Goal: Task Accomplishment & Management: Use online tool/utility

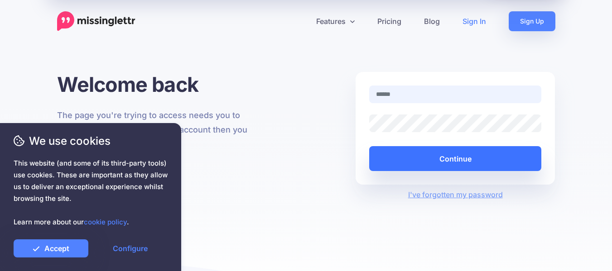
type input "**********"
click at [395, 159] on button "Continue" at bounding box center [455, 158] width 173 height 25
click at [431, 158] on button "Continue" at bounding box center [455, 158] width 173 height 25
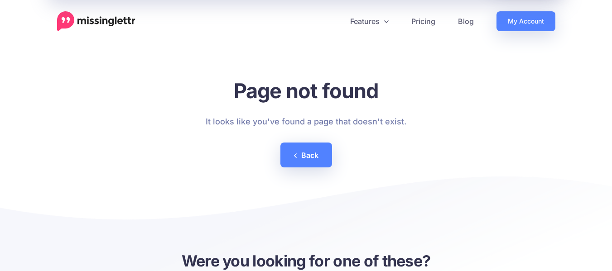
click at [524, 9] on header "Features Drip Campaigns Drive traffic on autopilot Curate Calendar Analytics" at bounding box center [306, 15] width 612 height 31
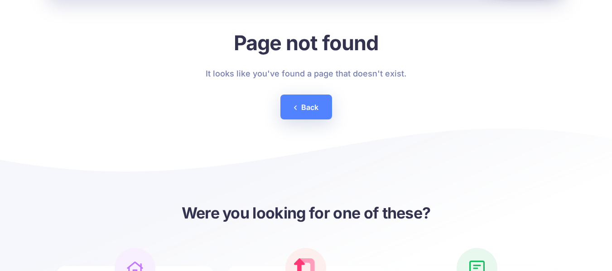
scroll to position [45, 0]
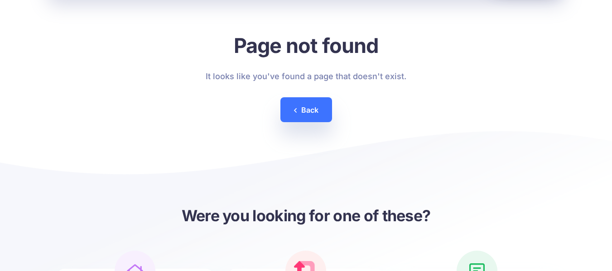
click at [305, 99] on link "Back" at bounding box center [307, 109] width 52 height 25
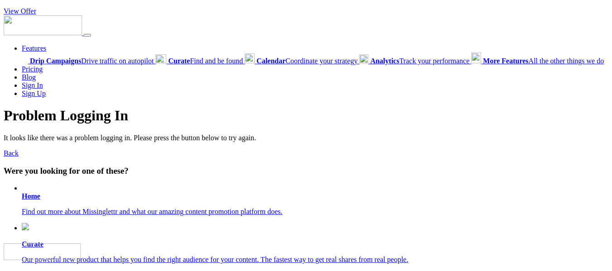
click at [13, 157] on link "Back" at bounding box center [11, 154] width 15 height 8
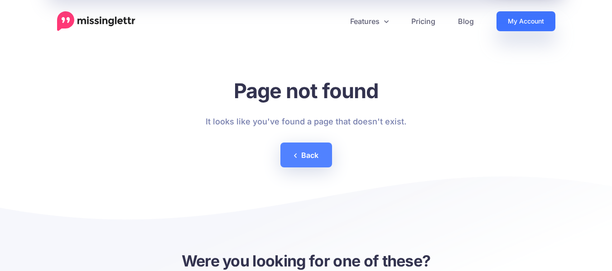
click at [533, 27] on link "My Account" at bounding box center [526, 21] width 59 height 20
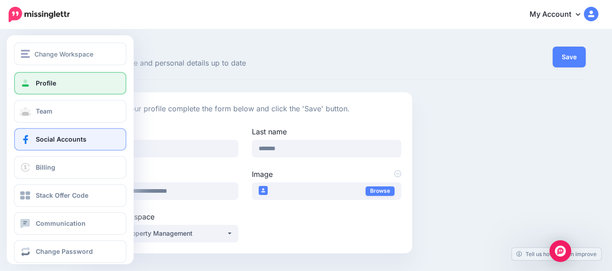
click at [29, 142] on span at bounding box center [25, 139] width 12 height 9
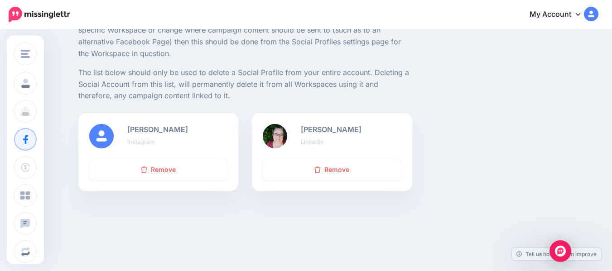
scroll to position [91, 0]
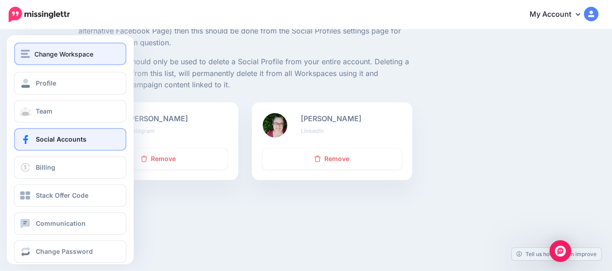
click at [63, 57] on span "Change Workspace" at bounding box center [63, 54] width 59 height 10
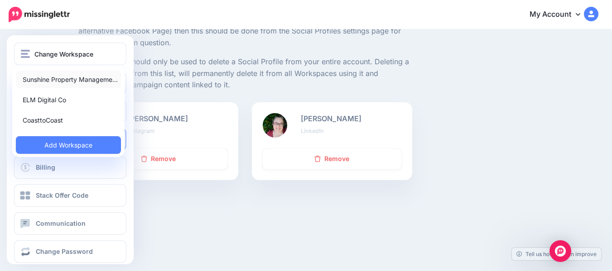
click at [63, 78] on link "Sunshine Property Manageme…" at bounding box center [68, 80] width 105 height 18
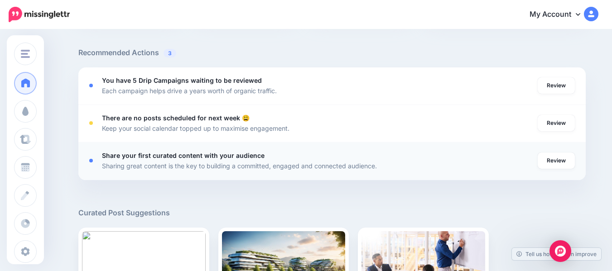
scroll to position [317, 0]
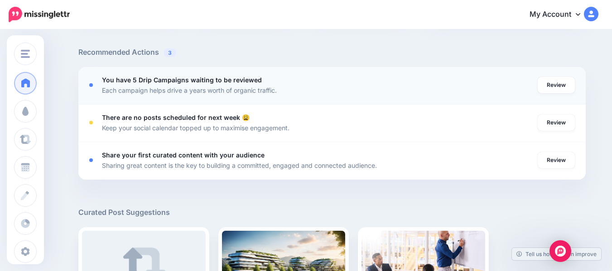
click at [217, 82] on b "You have 5 Drip Campaigns waiting to be reviewed" at bounding box center [182, 80] width 160 height 8
click at [563, 85] on link "Review" at bounding box center [556, 85] width 37 height 16
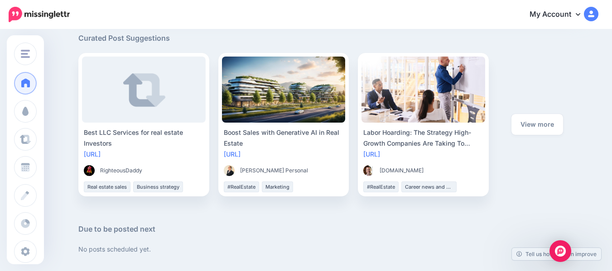
scroll to position [475, 0]
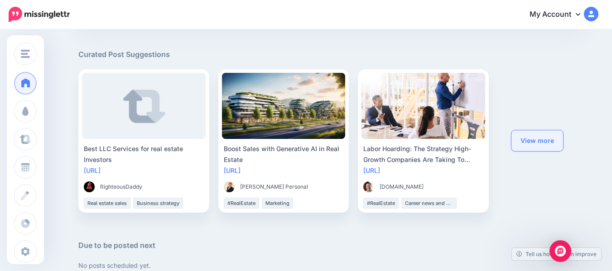
click at [556, 133] on link "View more" at bounding box center [538, 141] width 52 height 21
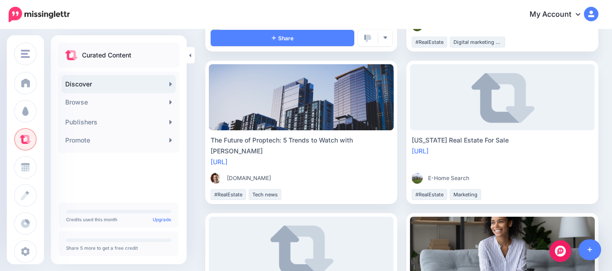
scroll to position [1450, 0]
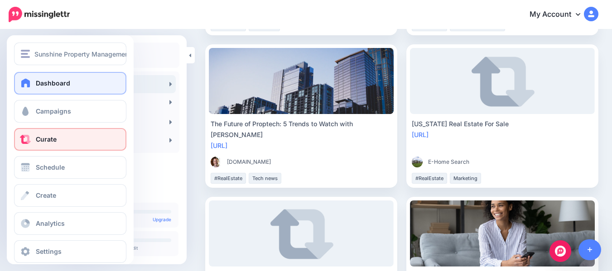
click at [55, 78] on link "Dashboard" at bounding box center [70, 83] width 112 height 23
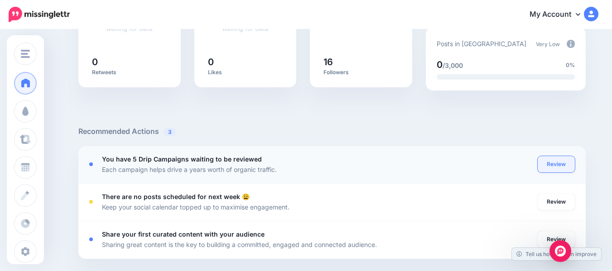
scroll to position [227, 0]
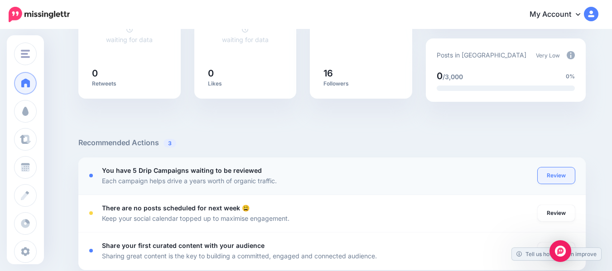
click at [555, 168] on link "Review" at bounding box center [556, 176] width 37 height 16
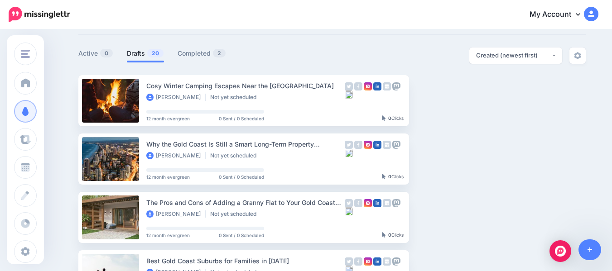
scroll to position [45, 0]
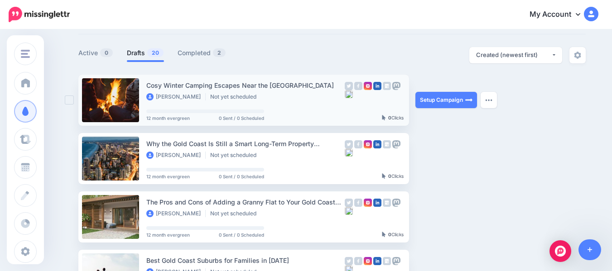
click at [311, 107] on div "Cosy Winter Camping Escapes Near the [GEOGRAPHIC_DATA] [PERSON_NAME] Not yet sc…" at bounding box center [245, 100] width 199 height 40
click at [464, 101] on link "Setup Campaign" at bounding box center [447, 100] width 62 height 16
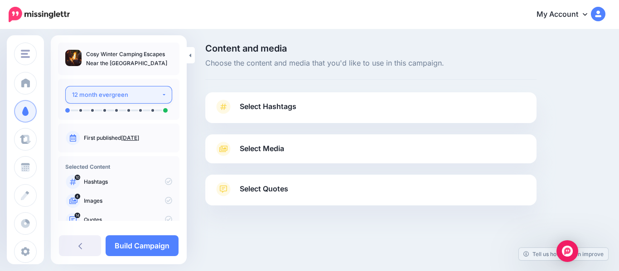
click at [139, 97] on div "12 month evergreen" at bounding box center [116, 95] width 89 height 10
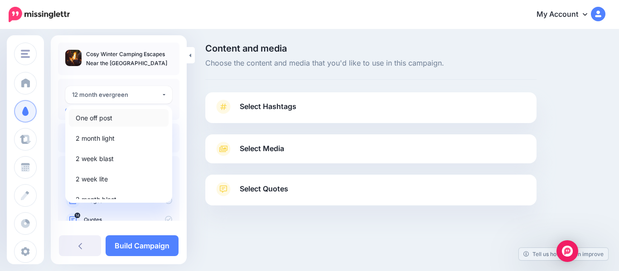
click at [136, 121] on link "One off post" at bounding box center [119, 118] width 100 height 18
select select "******"
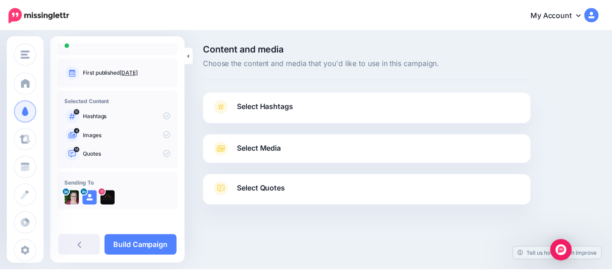
scroll to position [20, 0]
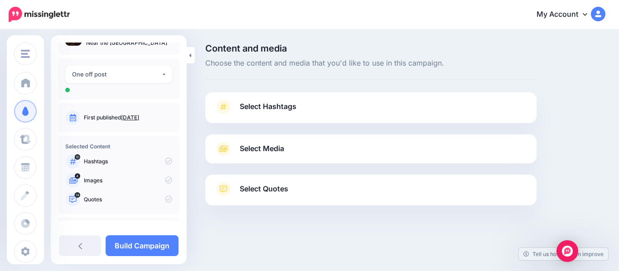
click at [238, 120] on link "Select Hashtags" at bounding box center [370, 112] width 313 height 24
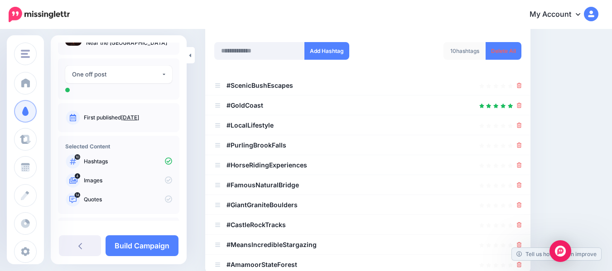
scroll to position [136, 0]
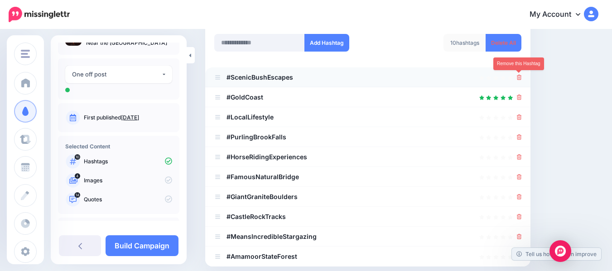
click at [519, 78] on icon at bounding box center [519, 77] width 5 height 5
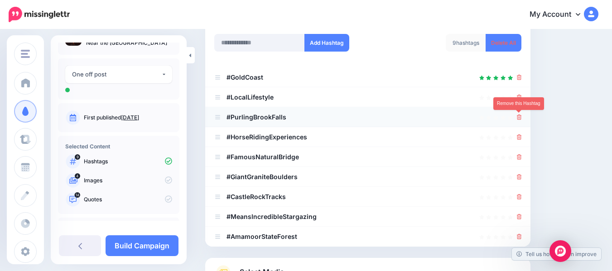
click at [520, 117] on icon at bounding box center [519, 117] width 5 height 5
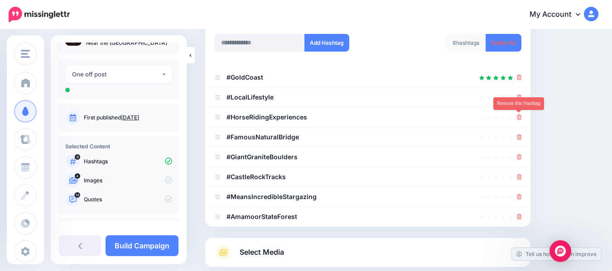
click at [520, 117] on icon at bounding box center [519, 117] width 5 height 5
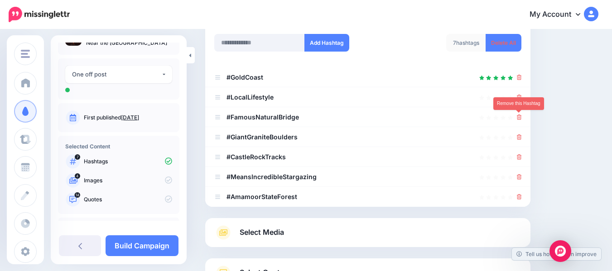
click at [520, 117] on icon at bounding box center [519, 117] width 5 height 5
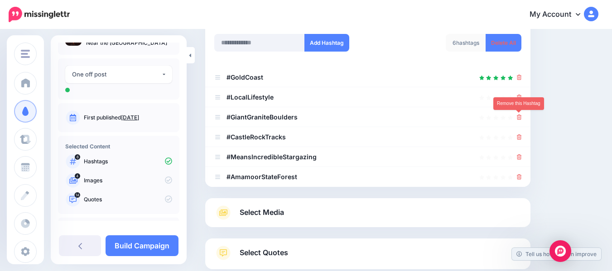
click at [520, 117] on icon at bounding box center [519, 117] width 5 height 5
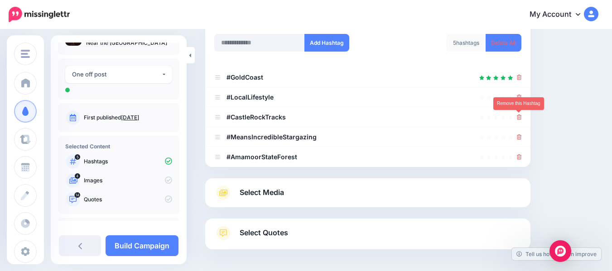
click at [520, 117] on icon at bounding box center [519, 117] width 5 height 5
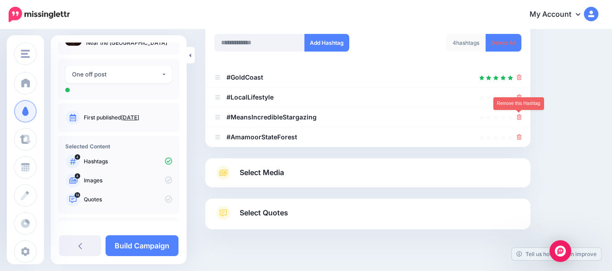
click at [520, 117] on icon at bounding box center [519, 117] width 5 height 5
click at [520, 117] on link at bounding box center [517, 117] width 10 height 8
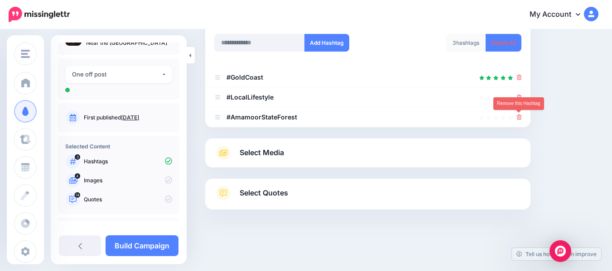
click at [520, 117] on icon at bounding box center [519, 117] width 5 height 5
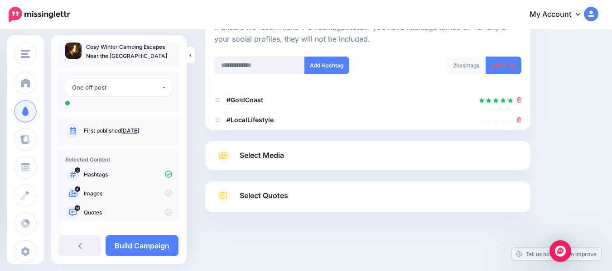
scroll to position [0, 0]
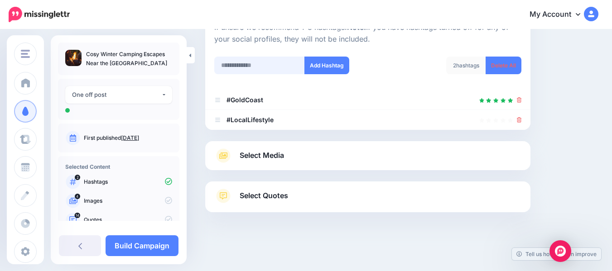
click at [267, 62] on input "text" at bounding box center [259, 66] width 91 height 18
type input "**********"
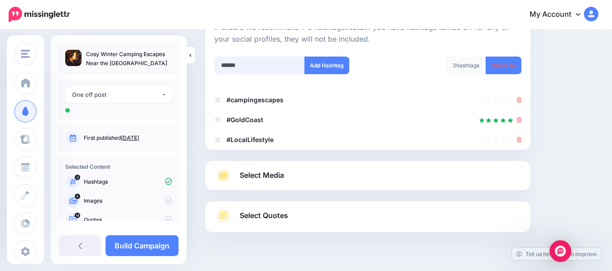
scroll to position [133, 0]
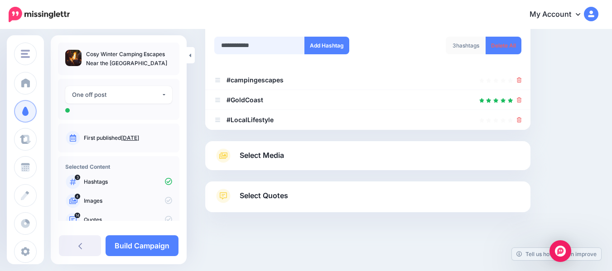
type input "**********"
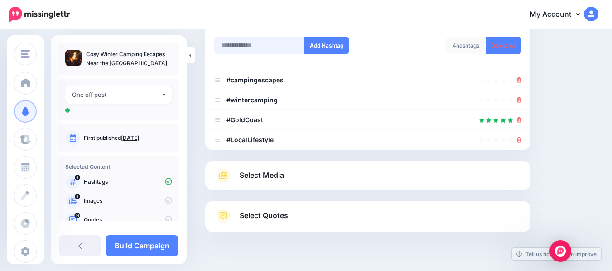
scroll to position [153, 0]
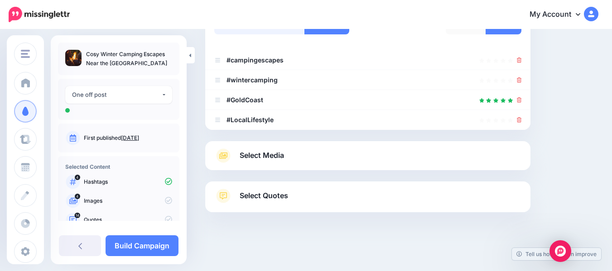
type input "***"
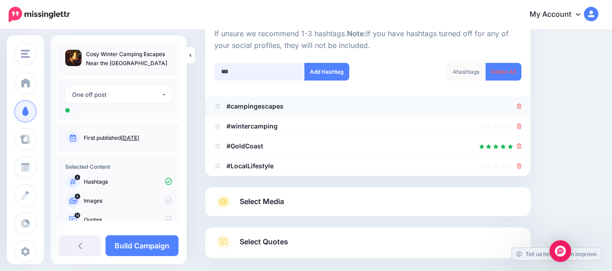
scroll to position [108, 0]
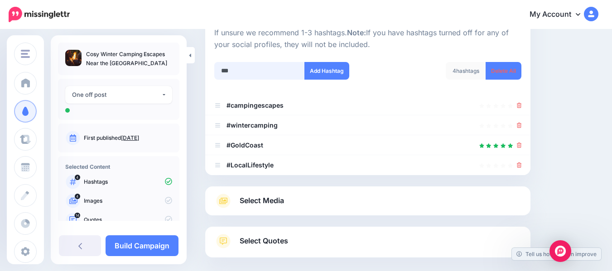
drag, startPoint x: 248, startPoint y: 72, endPoint x: 213, endPoint y: 73, distance: 35.4
click at [213, 73] on div "*** Add Hashtag" at bounding box center [288, 76] width 160 height 29
click at [213, 73] on div "Add Hashtag" at bounding box center [288, 76] width 160 height 29
click at [267, 70] on input "text" at bounding box center [259, 71] width 91 height 18
type input "**********"
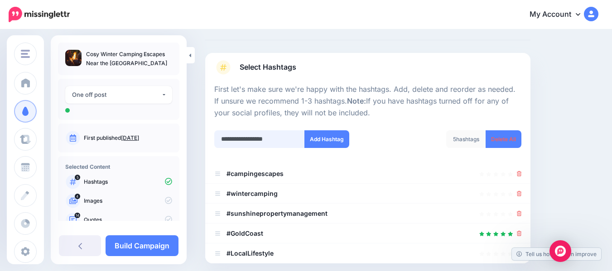
scroll to position [37, 0]
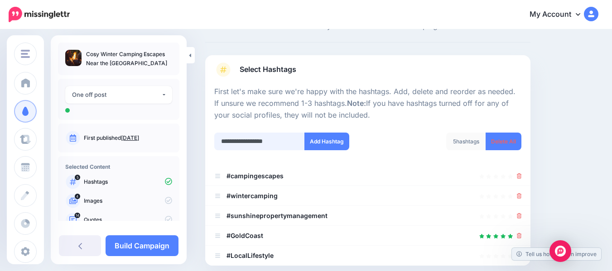
click at [284, 145] on input "**********" at bounding box center [259, 142] width 91 height 18
type input "**********"
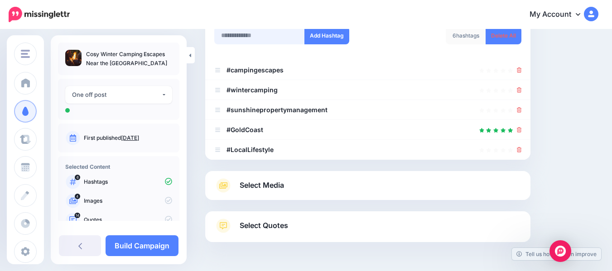
scroll to position [173, 0]
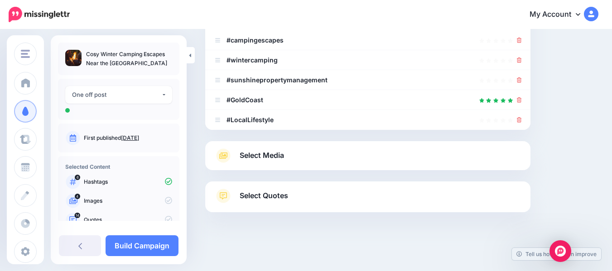
click at [288, 144] on div "Select Media Next, let's make sure we have the best media for this campaign. De…" at bounding box center [367, 155] width 325 height 29
click at [295, 150] on link "Select Media" at bounding box center [367, 156] width 307 height 15
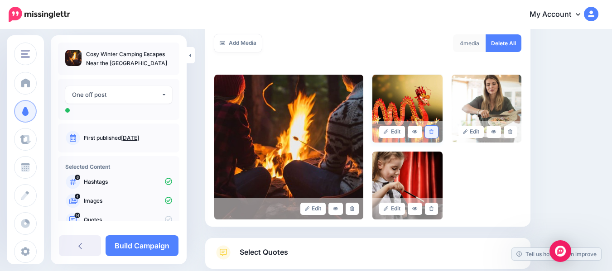
click at [432, 132] on icon at bounding box center [432, 132] width 4 height 5
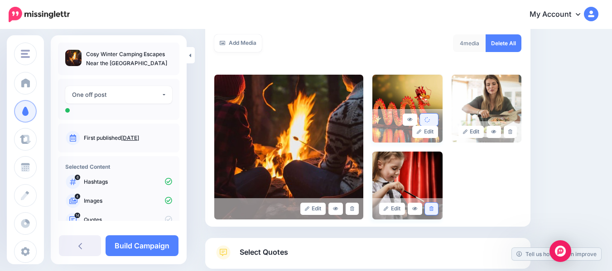
click at [428, 209] on link at bounding box center [431, 209] width 13 height 12
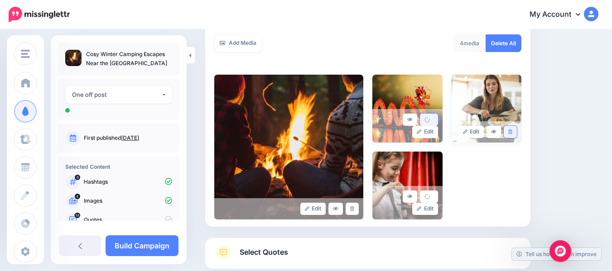
click at [513, 134] on link at bounding box center [510, 132] width 13 height 12
click at [305, 163] on img at bounding box center [288, 147] width 149 height 145
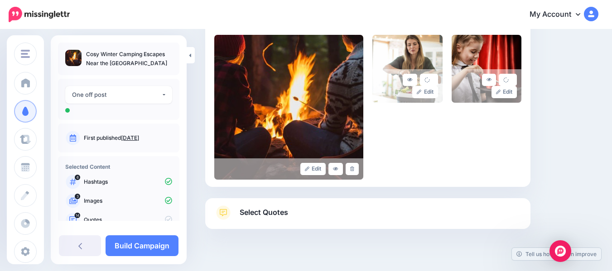
scroll to position [230, 0]
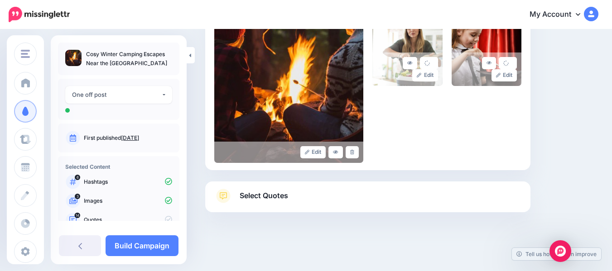
click at [387, 208] on link "Select Quotes" at bounding box center [367, 201] width 307 height 24
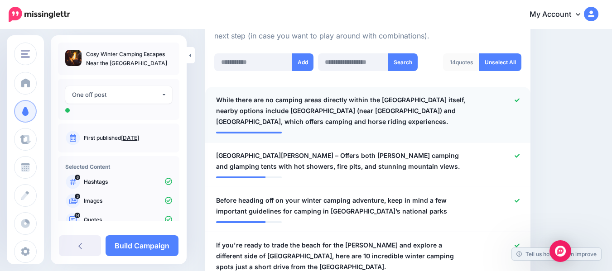
click at [514, 101] on div at bounding box center [500, 111] width 53 height 33
click at [517, 102] on icon at bounding box center [517, 100] width 5 height 4
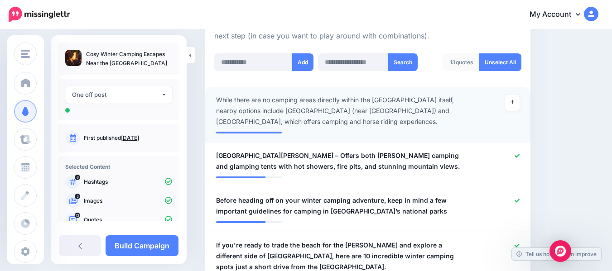
scroll to position [275, 0]
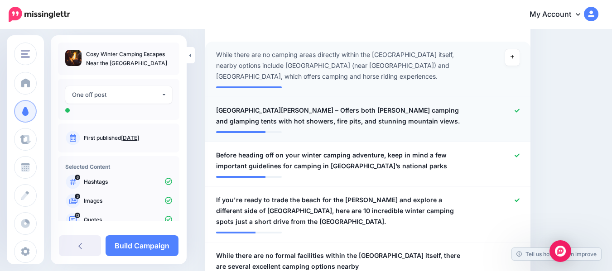
click at [518, 112] on icon at bounding box center [517, 111] width 5 height 4
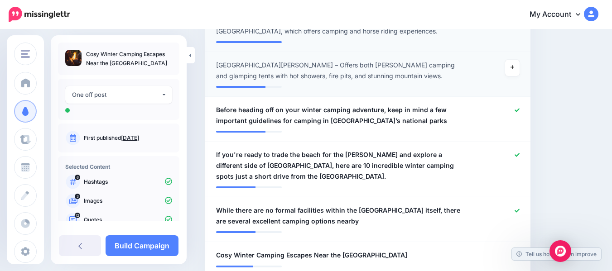
click at [518, 112] on icon at bounding box center [517, 110] width 5 height 4
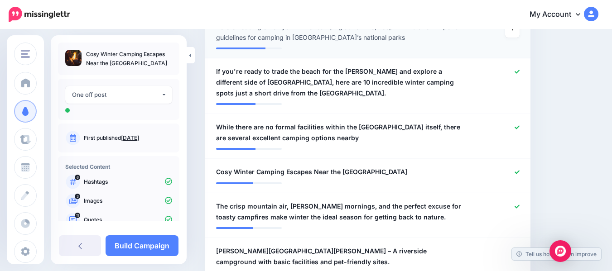
scroll to position [411, 0]
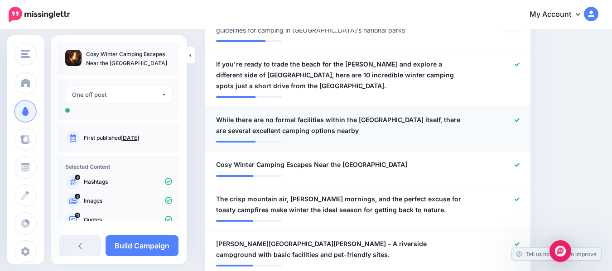
click at [514, 132] on div at bounding box center [500, 126] width 53 height 22
click at [519, 122] on icon at bounding box center [517, 120] width 5 height 4
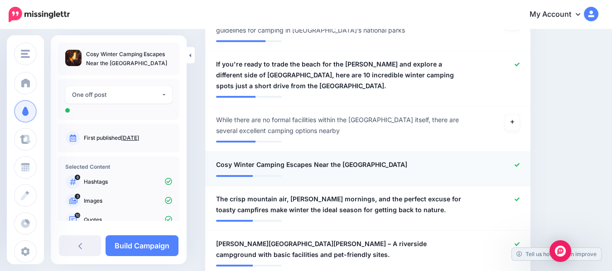
click at [516, 167] on icon at bounding box center [517, 165] width 5 height 4
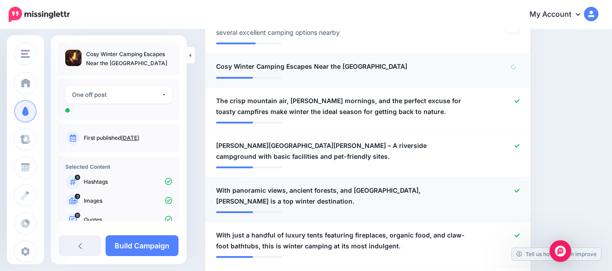
scroll to position [547, 0]
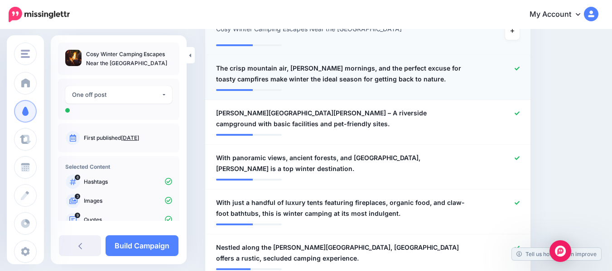
click at [516, 71] on icon at bounding box center [517, 68] width 5 height 5
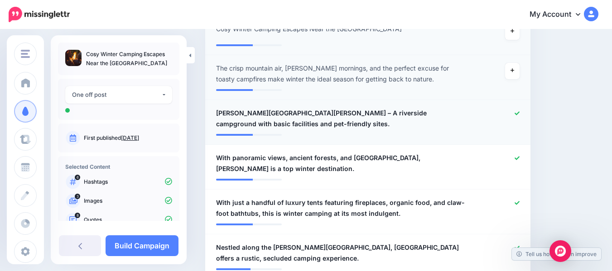
click at [516, 120] on div at bounding box center [500, 119] width 53 height 22
click at [516, 116] on icon at bounding box center [517, 113] width 5 height 5
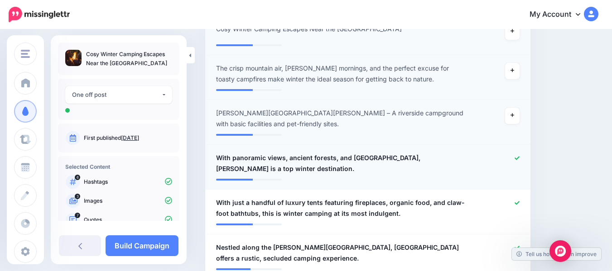
click at [518, 161] on icon at bounding box center [517, 158] width 5 height 5
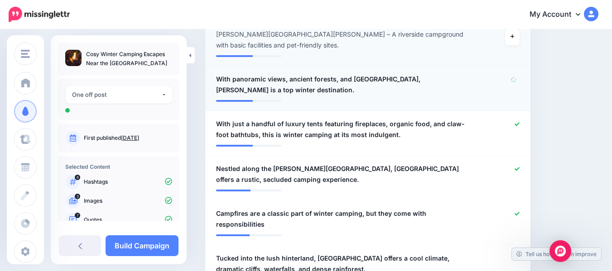
scroll to position [683, 0]
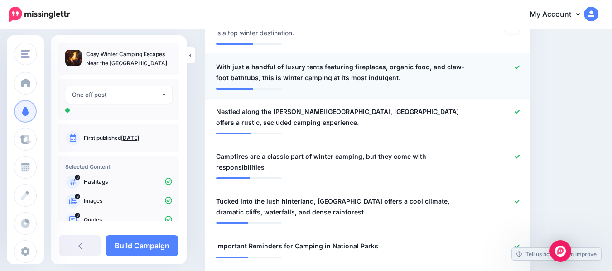
click at [516, 70] on icon at bounding box center [517, 67] width 5 height 5
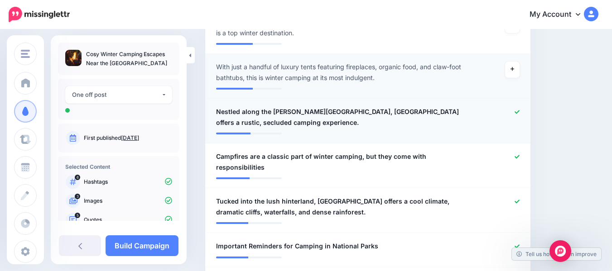
click at [518, 115] on icon at bounding box center [517, 112] width 5 height 5
click at [516, 160] on icon at bounding box center [517, 157] width 5 height 5
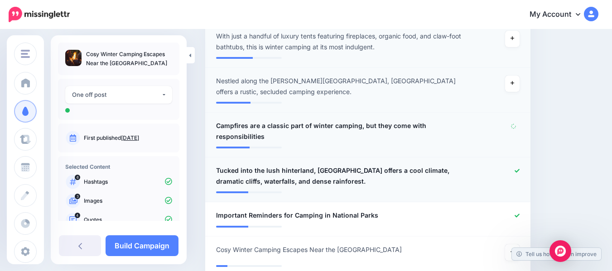
scroll to position [774, 0]
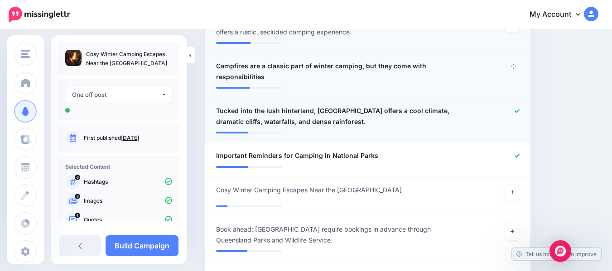
click at [517, 114] on icon at bounding box center [517, 111] width 5 height 5
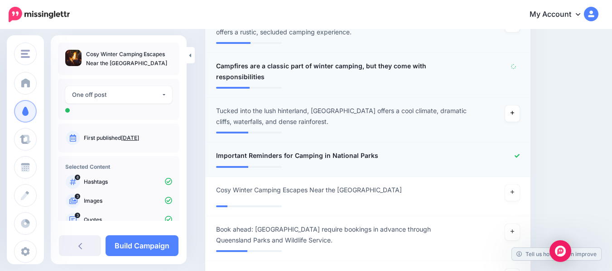
click at [518, 158] on icon at bounding box center [517, 156] width 5 height 4
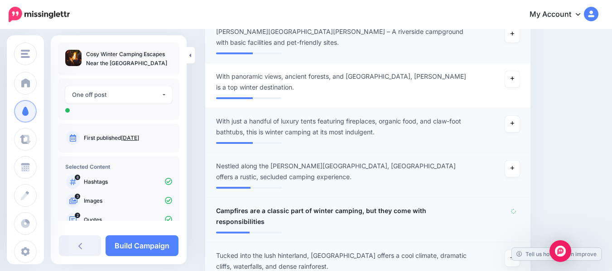
scroll to position [643, 0]
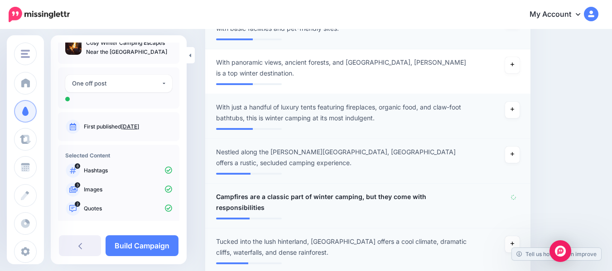
scroll to position [66, 0]
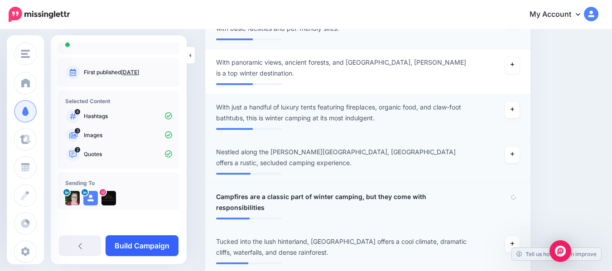
click at [149, 251] on link "Build Campaign" at bounding box center [142, 246] width 73 height 21
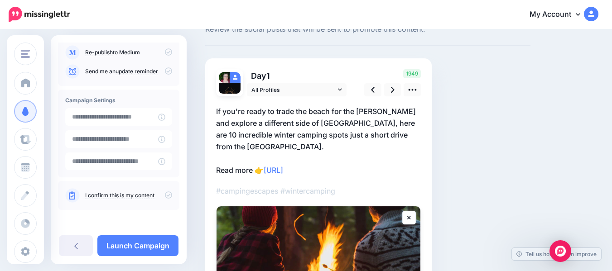
scroll to position [55, 0]
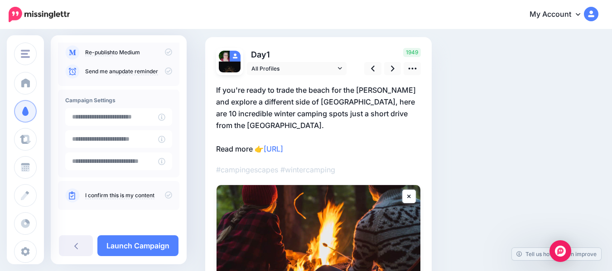
click at [305, 100] on p "If you're ready to trade the beach for the [PERSON_NAME] and explore a differen…" at bounding box center [318, 119] width 205 height 71
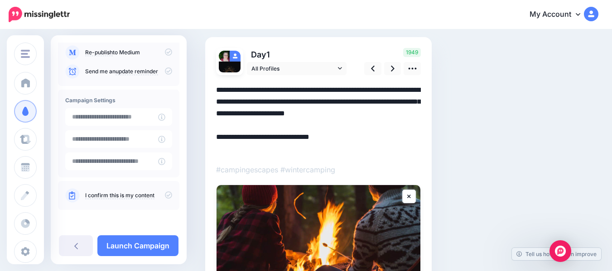
scroll to position [0, 0]
click at [305, 100] on textarea "**********" at bounding box center [318, 119] width 205 height 71
click at [395, 115] on textarea "**********" at bounding box center [318, 119] width 205 height 71
type textarea "**********"
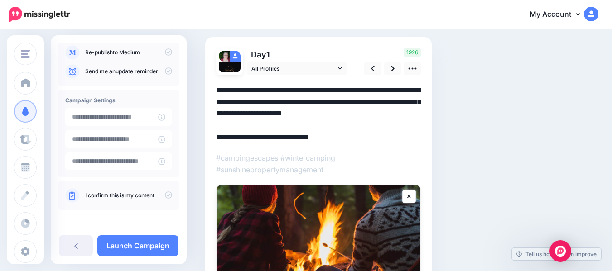
click at [507, 133] on div "Social Posts Review the social posts that will be sent to promote this content.…" at bounding box center [368, 191] width 339 height 405
drag, startPoint x: 331, startPoint y: 141, endPoint x: 267, endPoint y: 136, distance: 63.6
click at [267, 136] on textarea "**********" at bounding box center [318, 113] width 205 height 59
click at [580, 136] on div "Social Posts Review the social posts that will be sent to promote this content.…" at bounding box center [402, 191] width 407 height 405
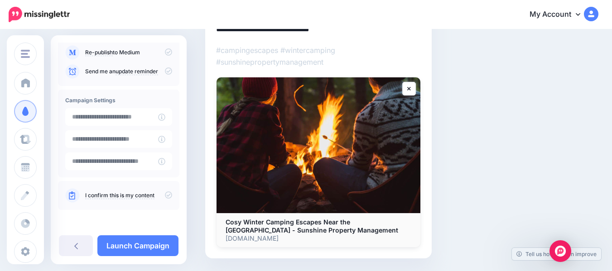
scroll to position [191, 0]
